Goal: Find contact information: Find contact information

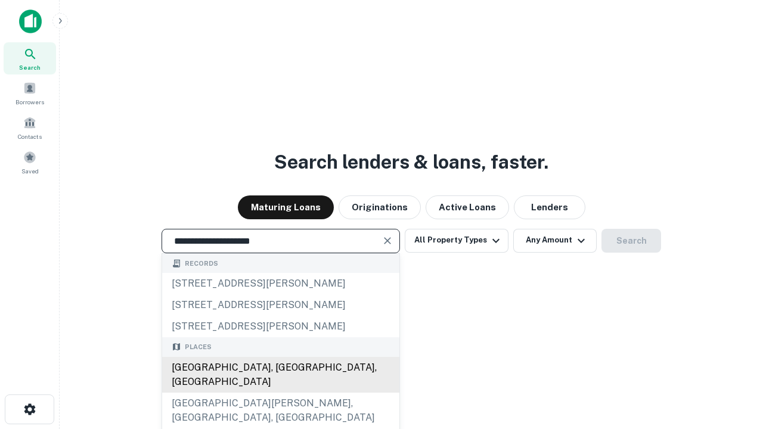
click at [280, 393] on div "Santa Monica, CA, USA" at bounding box center [280, 375] width 237 height 36
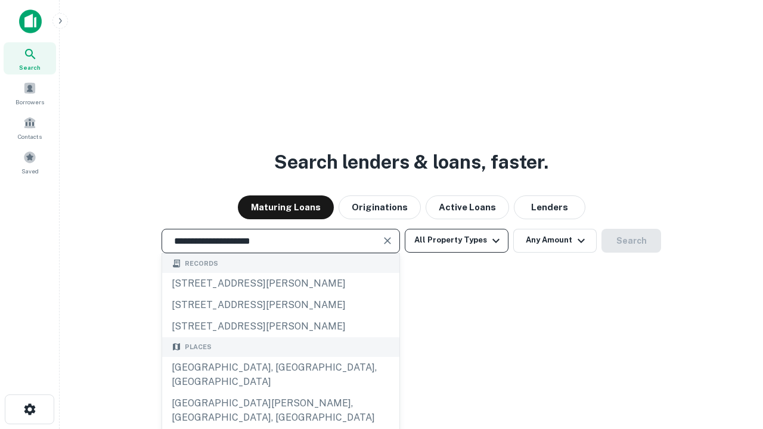
type input "**********"
click at [457, 240] on button "All Property Types" at bounding box center [457, 241] width 104 height 24
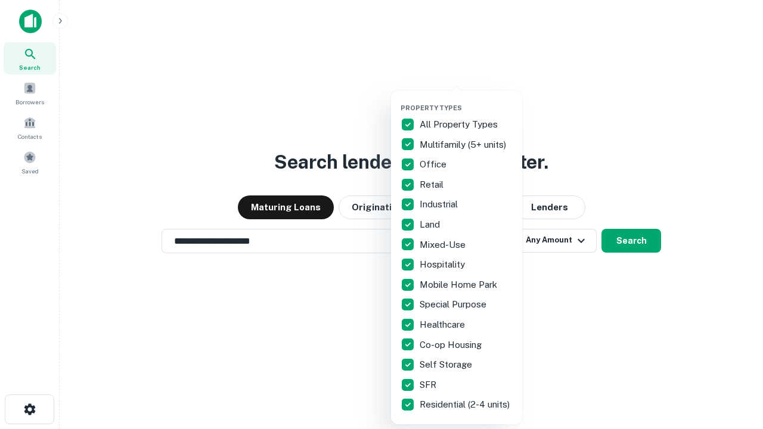
click at [466, 100] on button "button" at bounding box center [466, 100] width 131 height 1
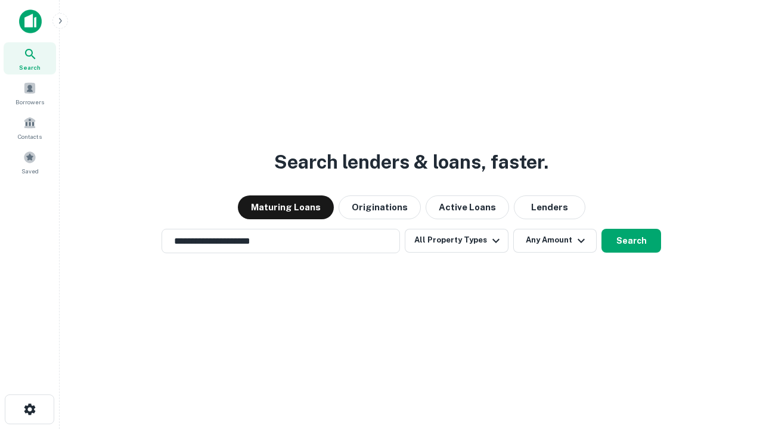
scroll to position [18, 0]
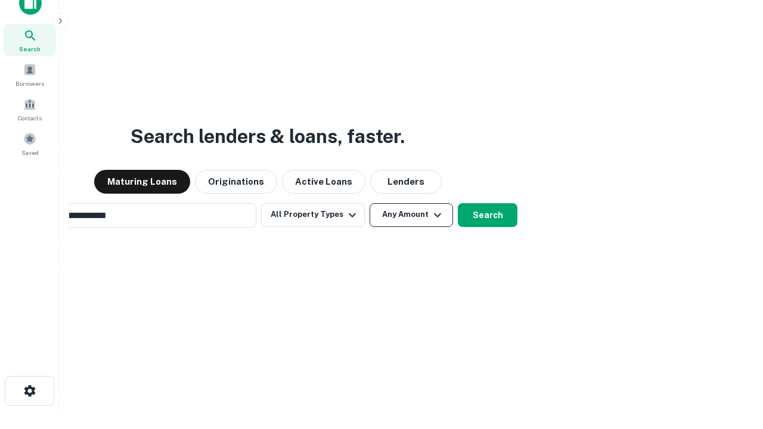
click at [370, 203] on button "Any Amount" at bounding box center [411, 215] width 83 height 24
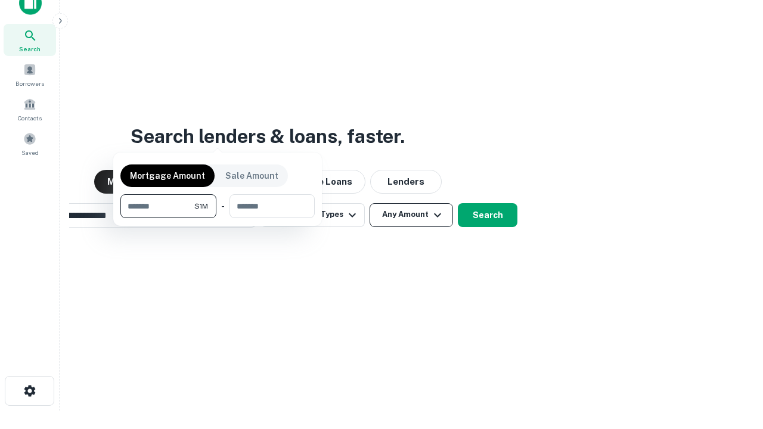
scroll to position [19, 0]
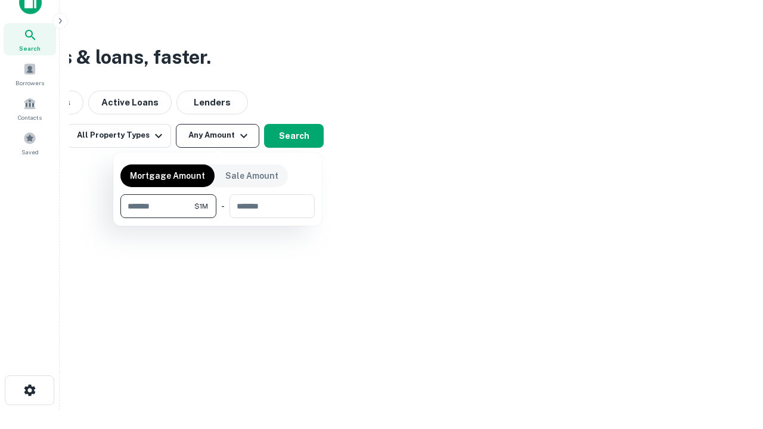
type input "*******"
click at [218, 218] on button "button" at bounding box center [217, 218] width 194 height 1
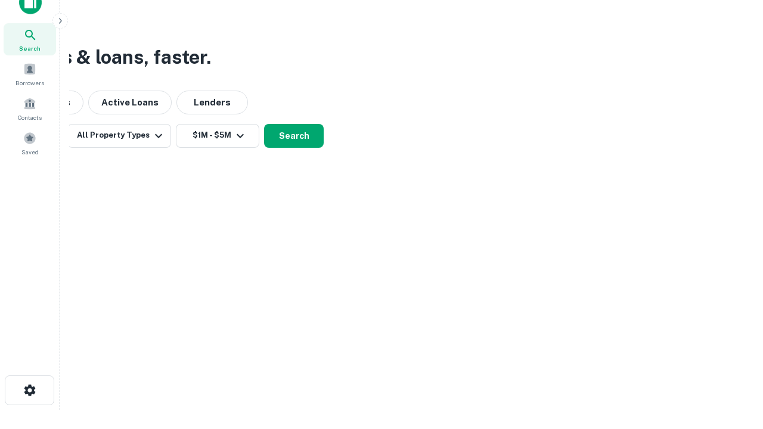
scroll to position [7, 220]
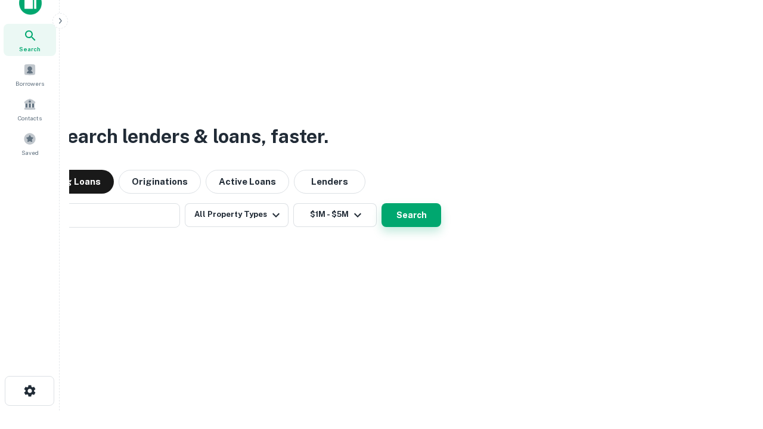
click at [382, 203] on button "Search" at bounding box center [412, 215] width 60 height 24
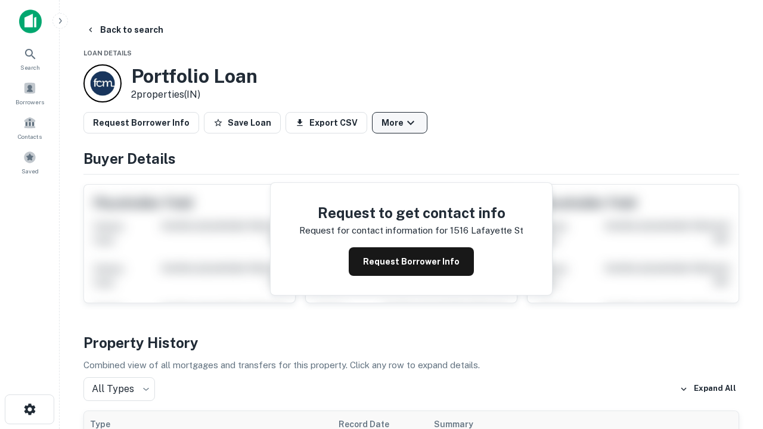
click at [400, 123] on button "More" at bounding box center [399, 122] width 55 height 21
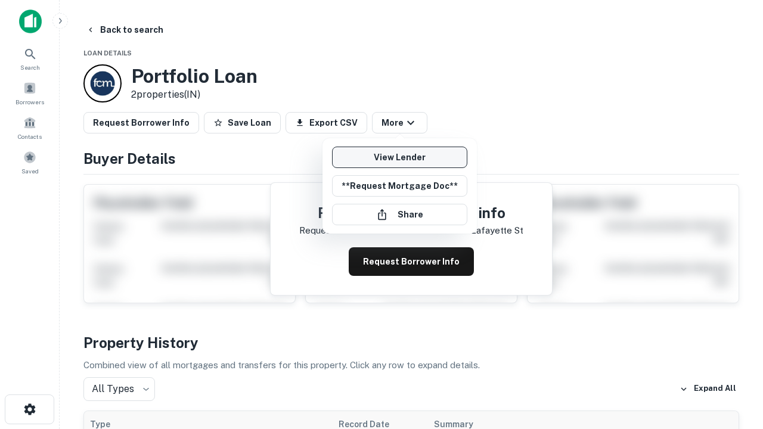
click at [400, 157] on link "View Lender" at bounding box center [399, 157] width 135 height 21
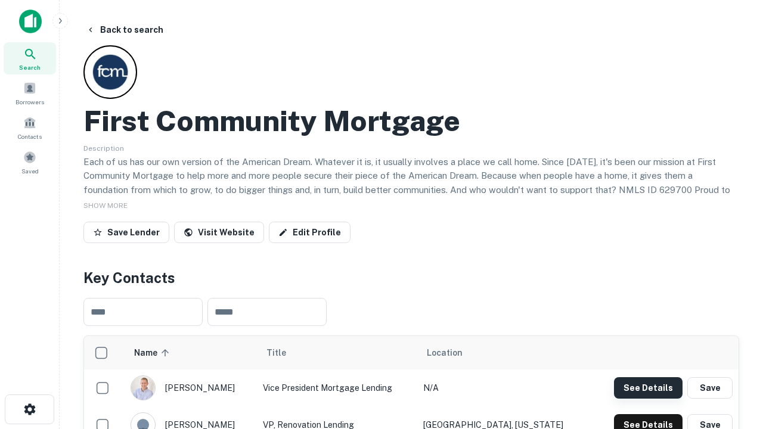
click at [648, 388] on button "See Details" at bounding box center [648, 387] width 69 height 21
click at [29, 410] on icon "button" at bounding box center [30, 409] width 14 height 14
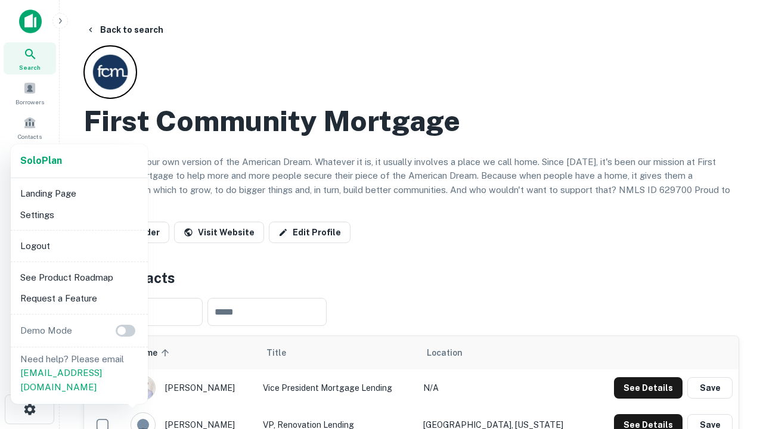
click at [79, 246] on li "Logout" at bounding box center [80, 246] width 128 height 21
